Goal: Communication & Community: Share content

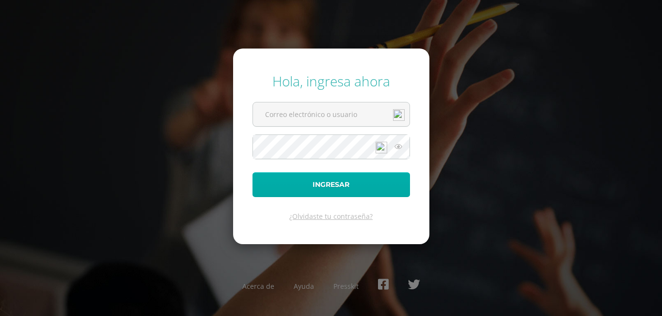
type input "[EMAIL_ADDRESS][DOMAIN_NAME]"
click at [359, 188] on button "Ingresar" at bounding box center [332, 184] width 158 height 25
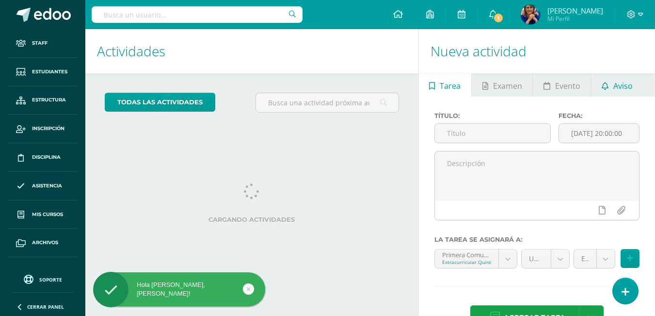
click at [623, 86] on span "Aviso" at bounding box center [622, 85] width 19 height 23
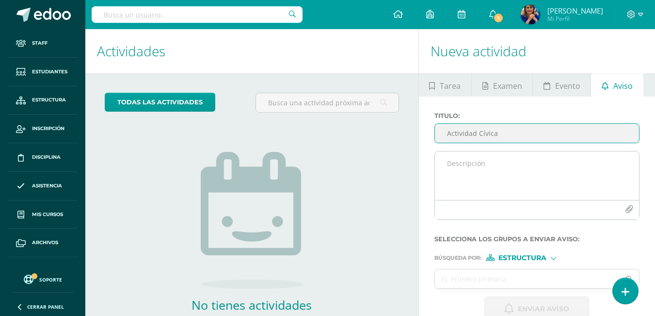
type input "Actividad Cívica"
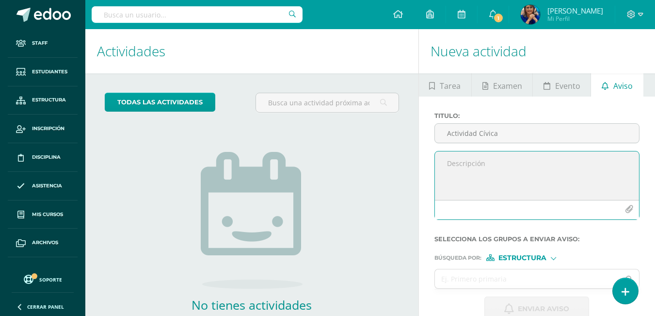
click at [454, 159] on textarea at bounding box center [537, 175] width 204 height 48
click at [582, 169] on textarea "Estimados Padres de Familia: Deseamos que la familia [PERSON_NAME] rei" at bounding box center [537, 175] width 204 height 48
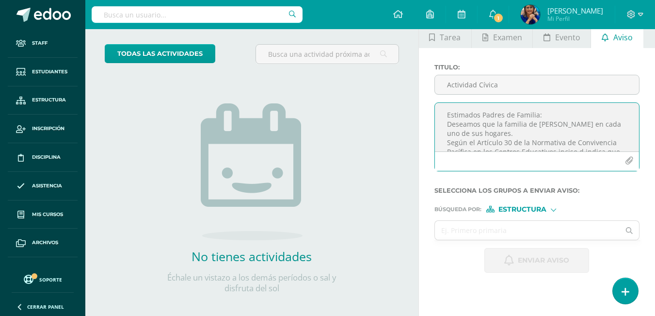
click at [495, 125] on textarea "Estimados Padres de Familia: Deseamos que la familia de [PERSON_NAME] en cada u…" at bounding box center [537, 127] width 204 height 48
click at [503, 126] on textarea "Estimados Padres de Familia: Deseamos que la familia de [PERSON_NAME] en cada u…" at bounding box center [537, 127] width 204 height 48
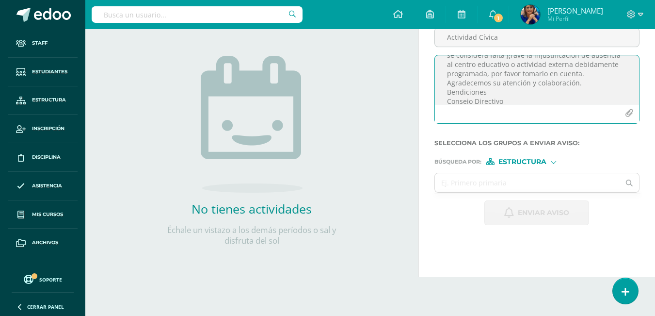
scroll to position [39, 0]
click at [583, 96] on textarea "Estimados Padres de Familia: Deseamos que la paz y amor de la familia de [PERSO…" at bounding box center [537, 79] width 204 height 48
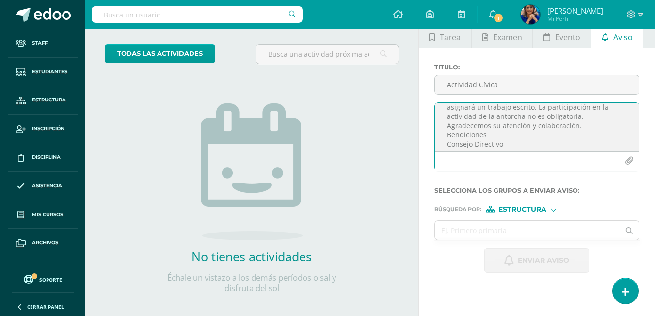
scroll to position [141, 0]
type textarea "Estimados Padres de Familia: Deseamos que la paz y amor de la familia de [PERSO…"
click at [557, 209] on div "Estructura" at bounding box center [522, 208] width 73 height 7
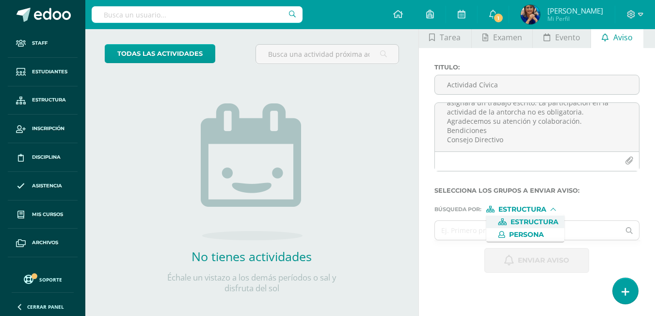
click at [518, 219] on span "Estructura" at bounding box center [534, 221] width 48 height 5
click at [484, 228] on input "text" at bounding box center [527, 230] width 185 height 19
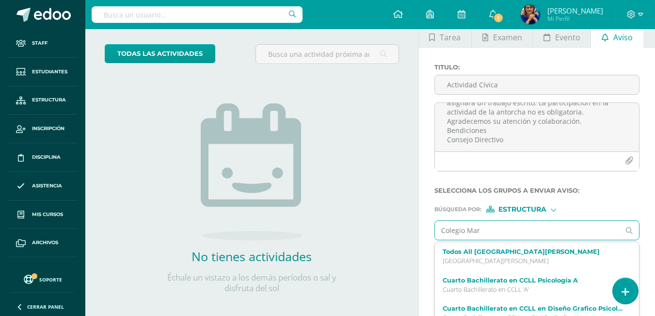
type input "Colegio [PERSON_NAME]"
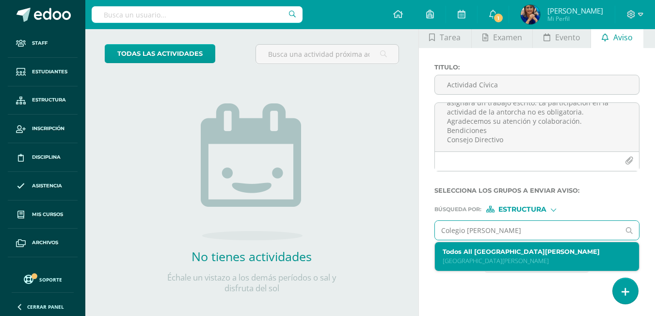
click at [504, 252] on label "Todos All [GEOGRAPHIC_DATA][PERSON_NAME]" at bounding box center [533, 251] width 181 height 7
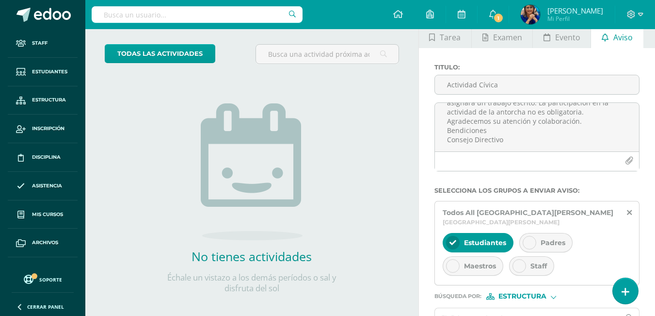
click at [531, 244] on icon at bounding box center [529, 242] width 7 height 7
click at [448, 265] on div at bounding box center [453, 266] width 14 height 14
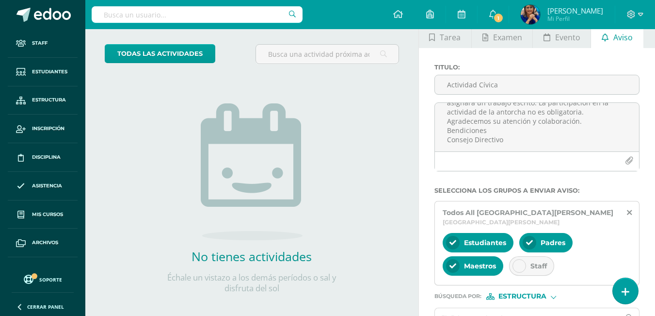
scroll to position [97, 0]
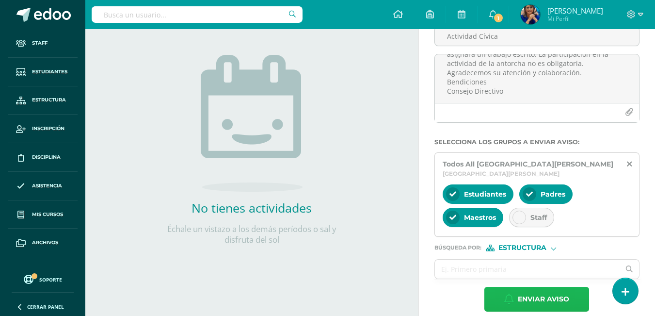
click at [537, 299] on span "Enviar aviso" at bounding box center [543, 299] width 51 height 24
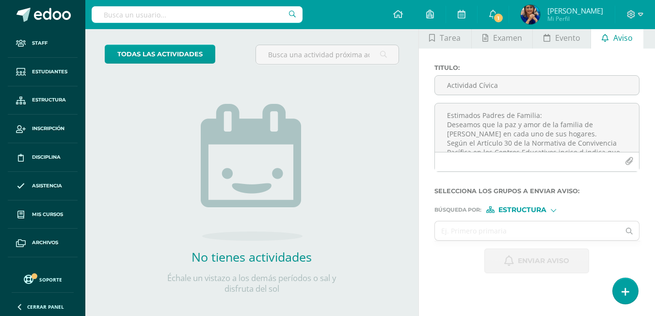
scroll to position [48, 0]
